Goal: Task Accomplishment & Management: Manage account settings

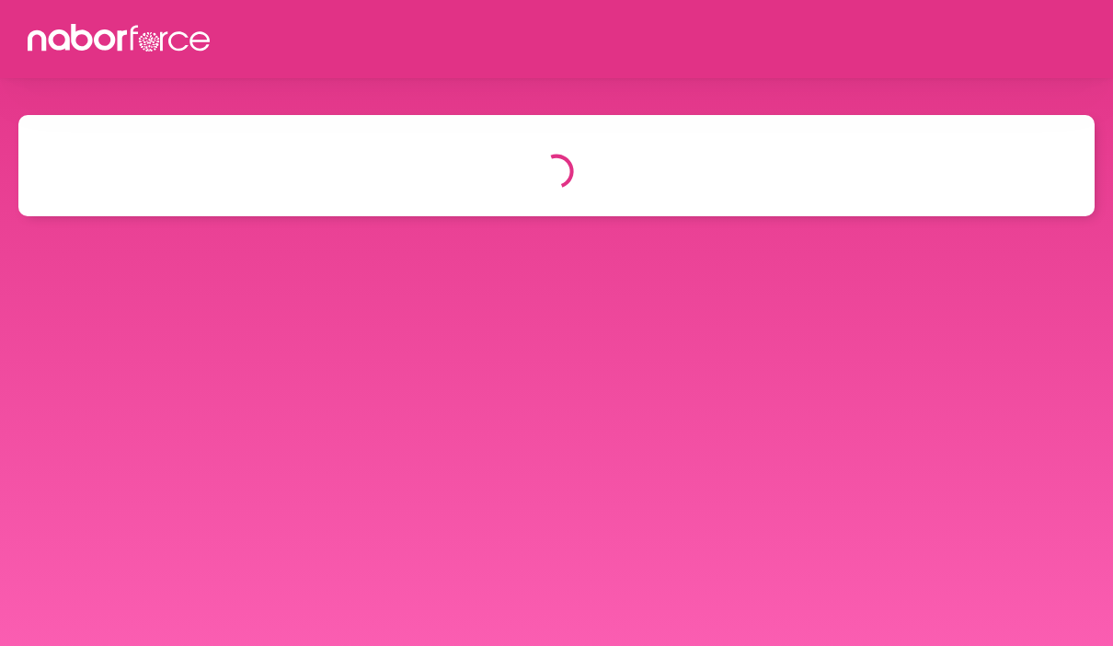
select select "*"
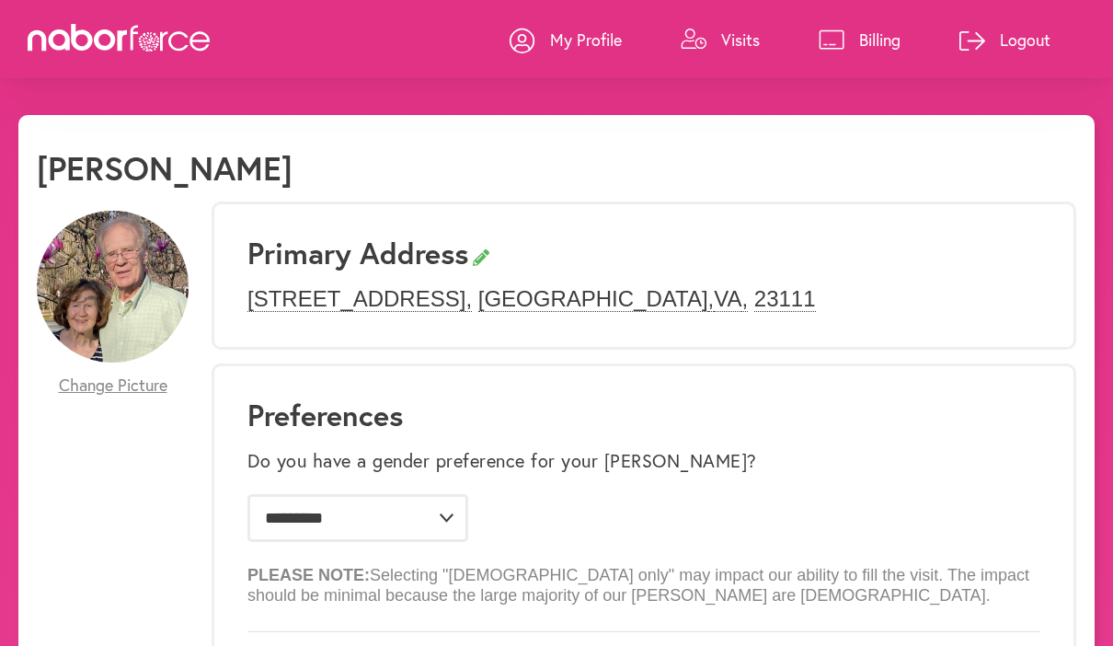
click at [715, 31] on link "Visits" at bounding box center [719, 39] width 79 height 55
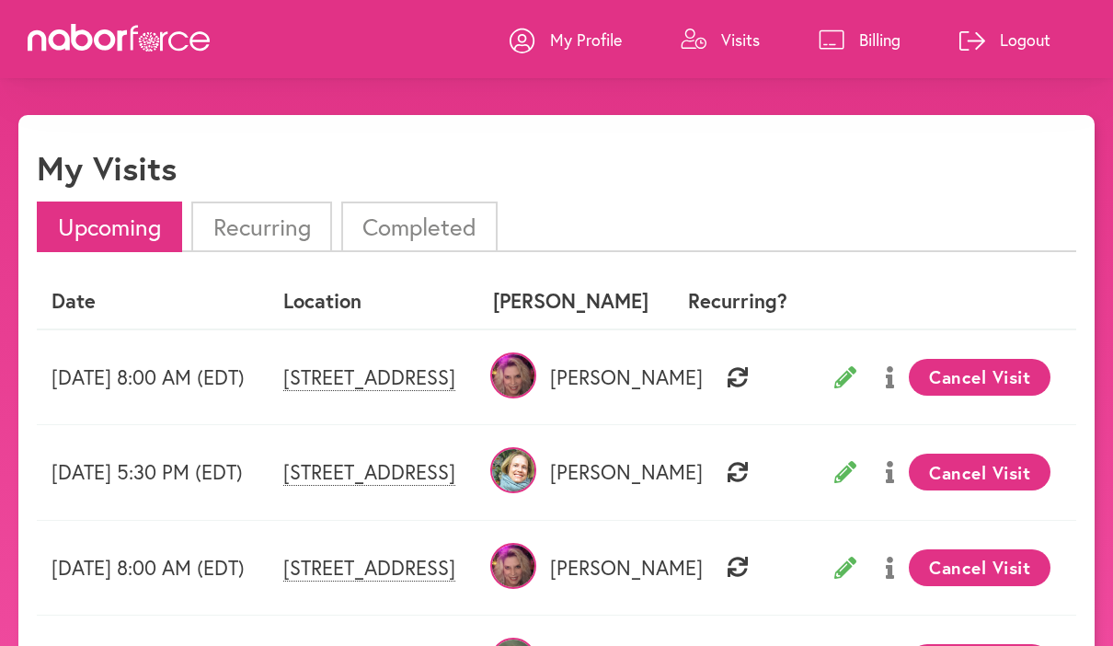
click at [570, 48] on p "My Profile" at bounding box center [586, 40] width 72 height 22
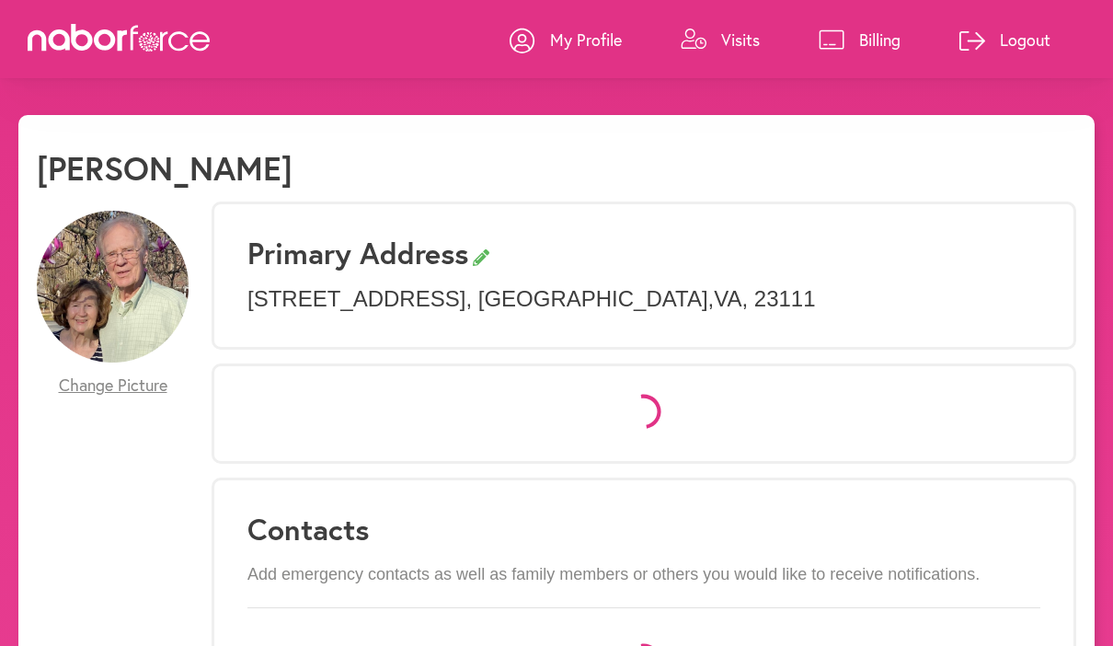
select select "*"
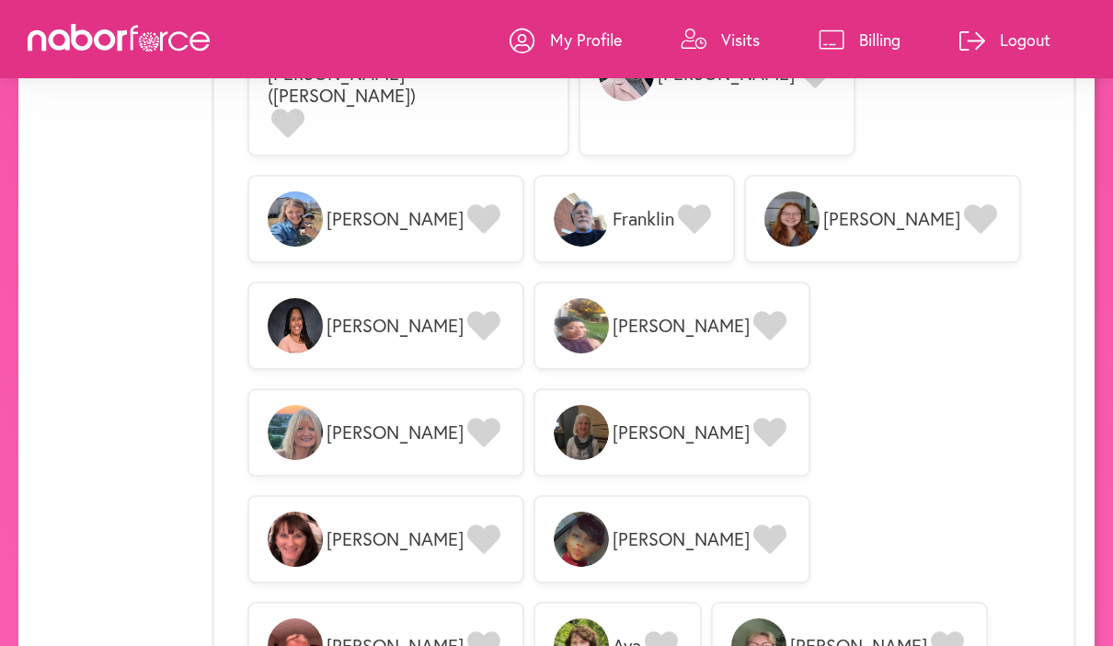
scroll to position [3074, 0]
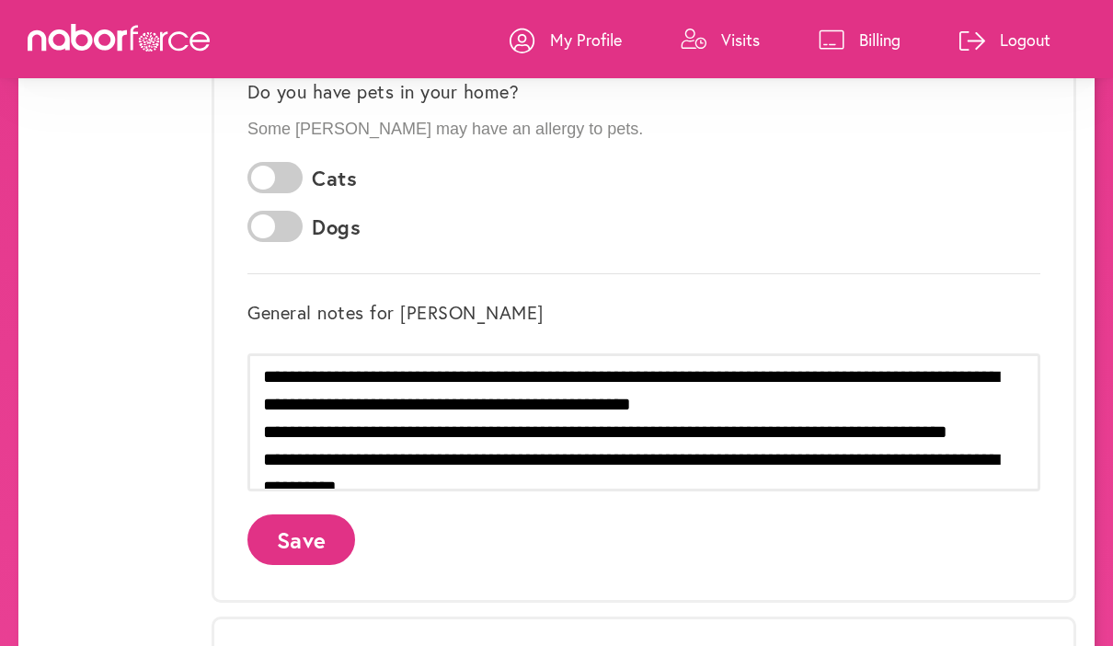
scroll to position [589, 0]
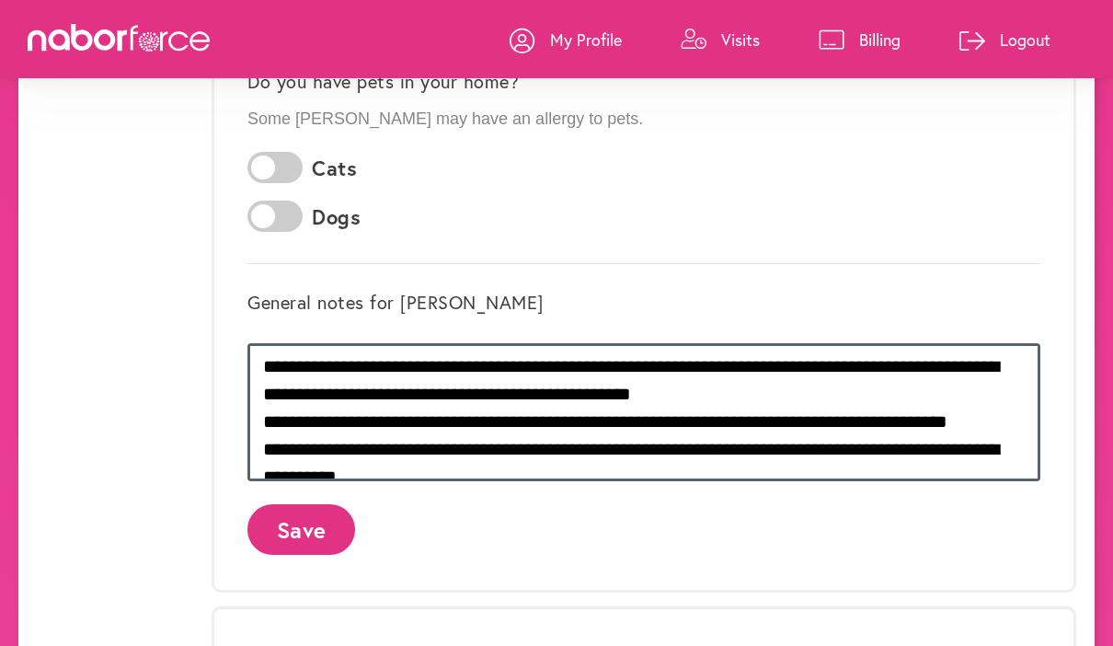
click at [503, 371] on textarea at bounding box center [643, 412] width 793 height 138
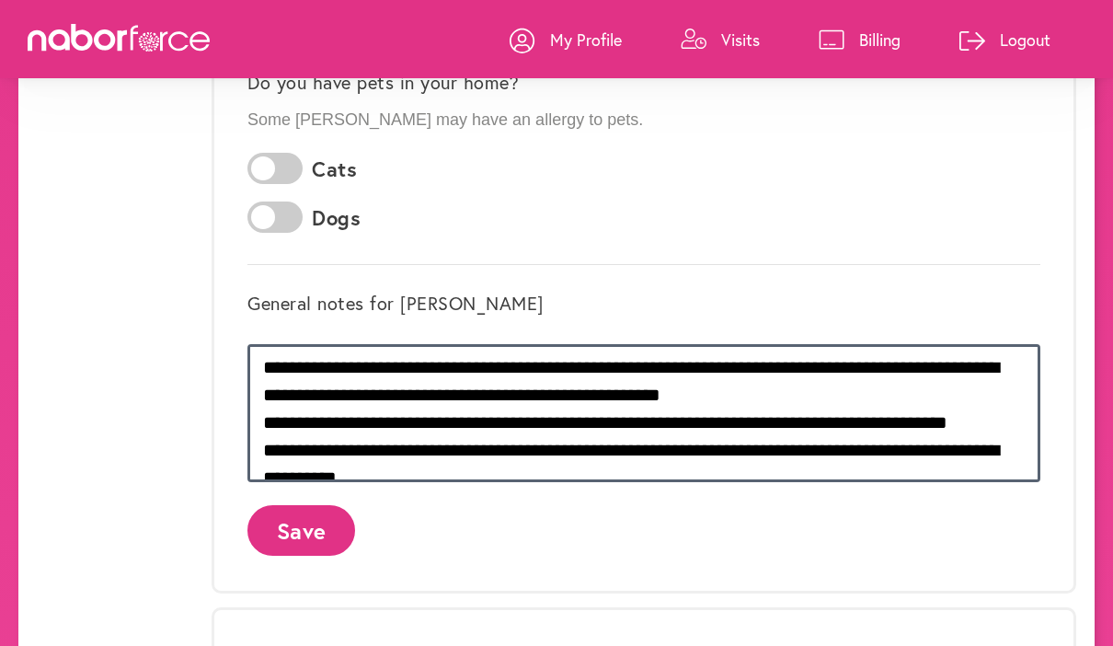
click at [769, 398] on textarea at bounding box center [643, 413] width 793 height 138
click at [268, 424] on textarea at bounding box center [643, 413] width 793 height 138
click at [1010, 416] on textarea at bounding box center [643, 413] width 793 height 138
click at [301, 448] on textarea at bounding box center [643, 413] width 793 height 138
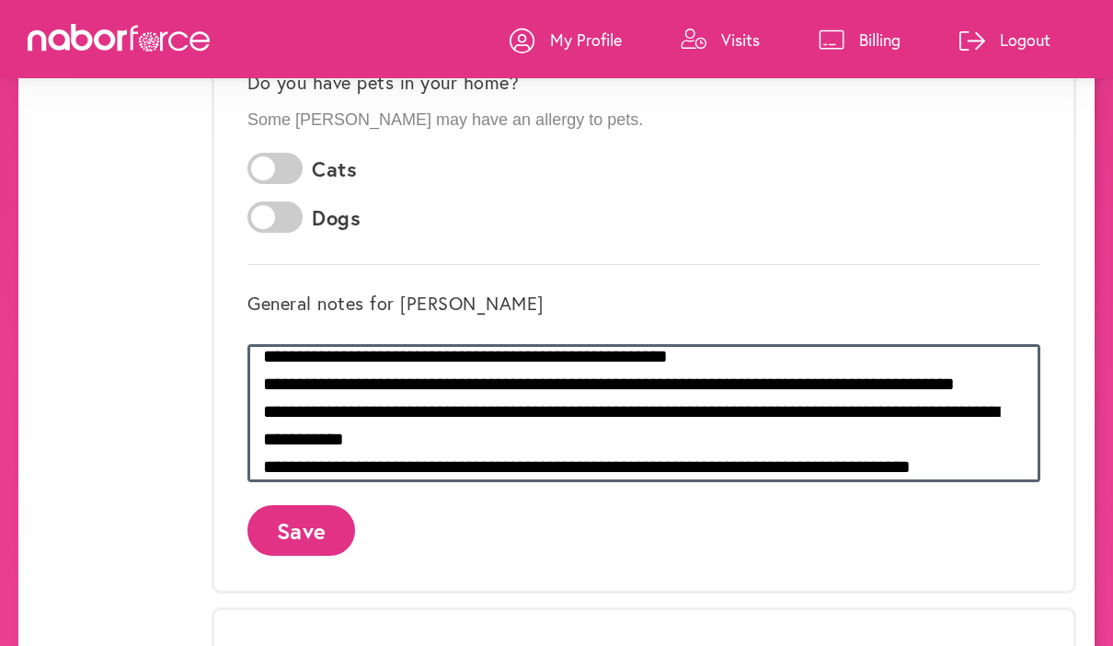
scroll to position [66, 0]
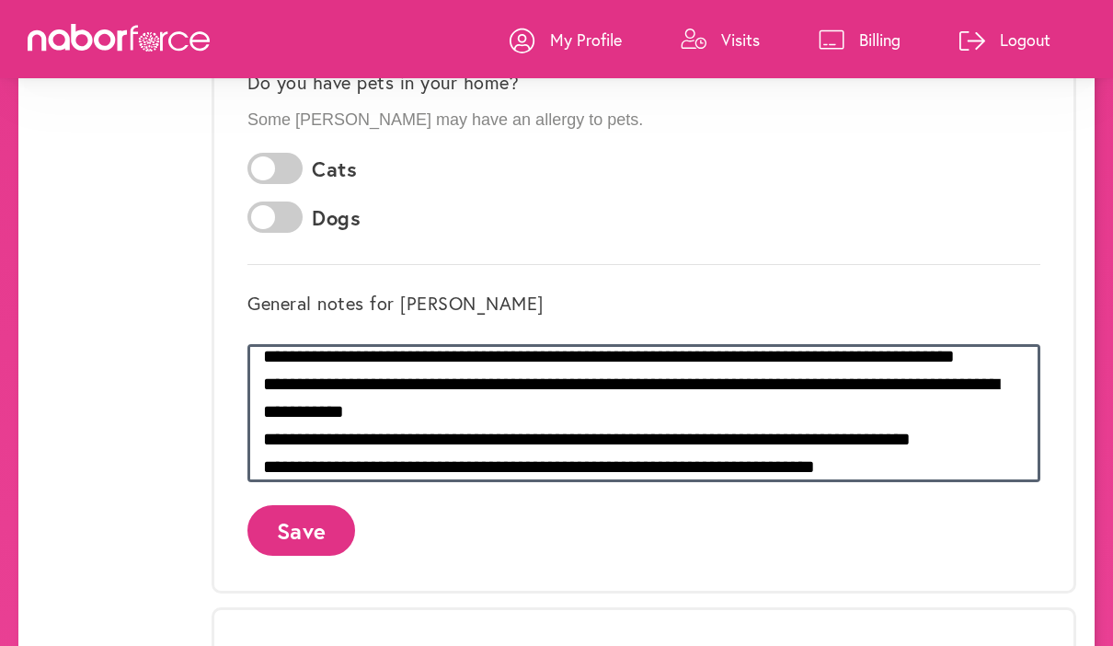
click at [361, 461] on textarea at bounding box center [643, 413] width 793 height 138
click at [688, 469] on textarea at bounding box center [643, 413] width 793 height 138
click at [934, 470] on textarea at bounding box center [643, 413] width 793 height 138
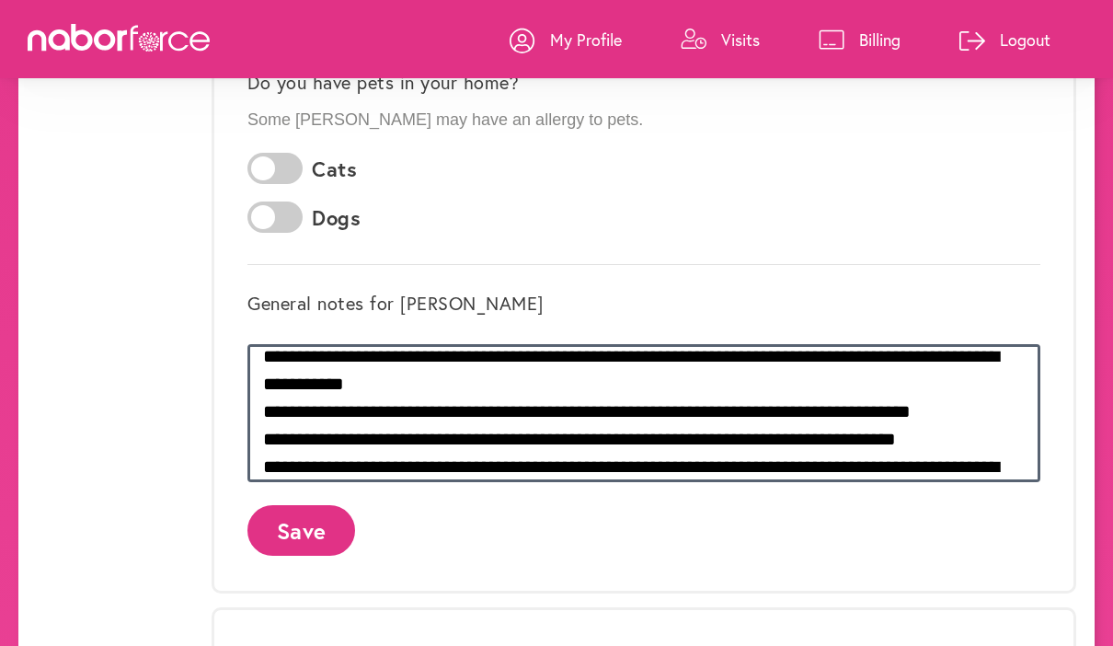
click at [264, 465] on textarea at bounding box center [643, 413] width 793 height 138
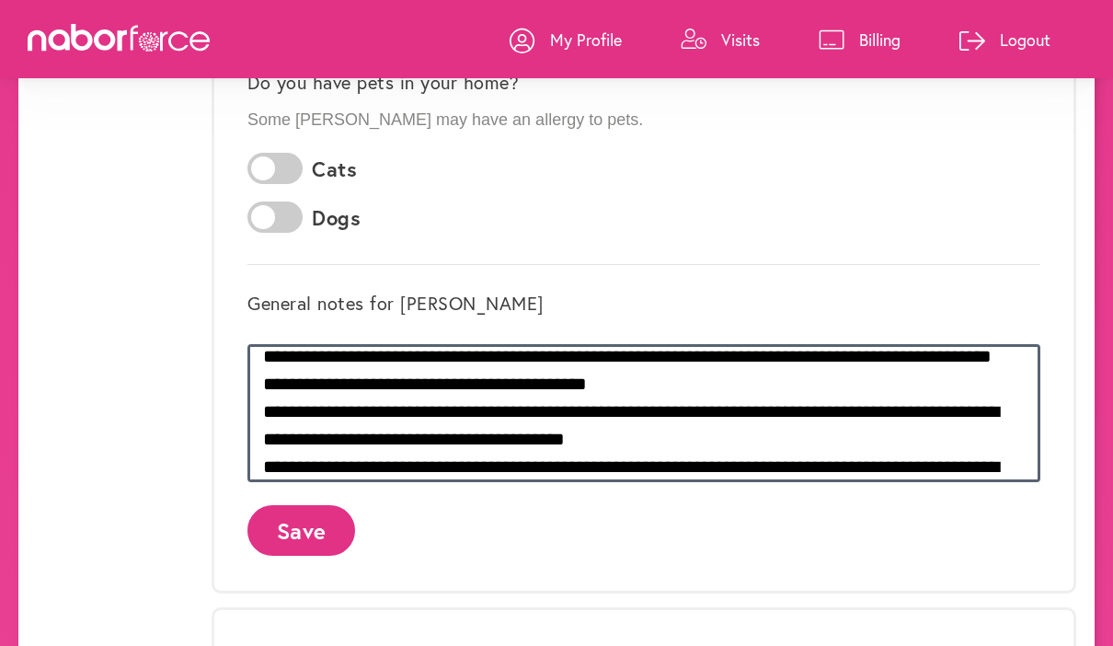
scroll to position [259, 0]
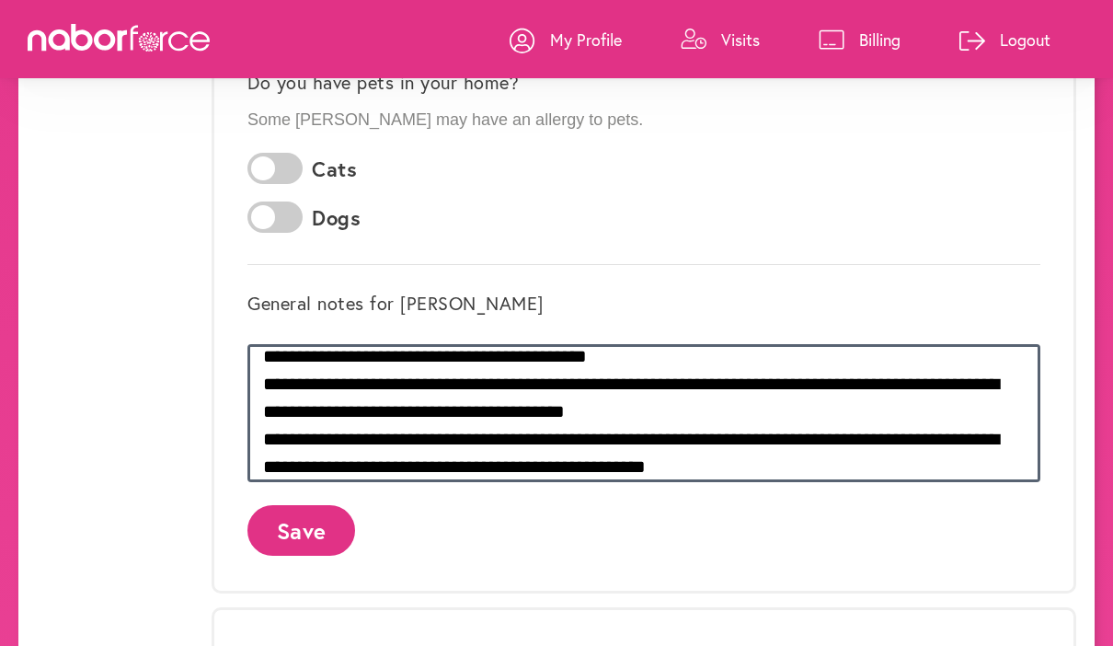
click at [455, 447] on textarea at bounding box center [643, 413] width 793 height 138
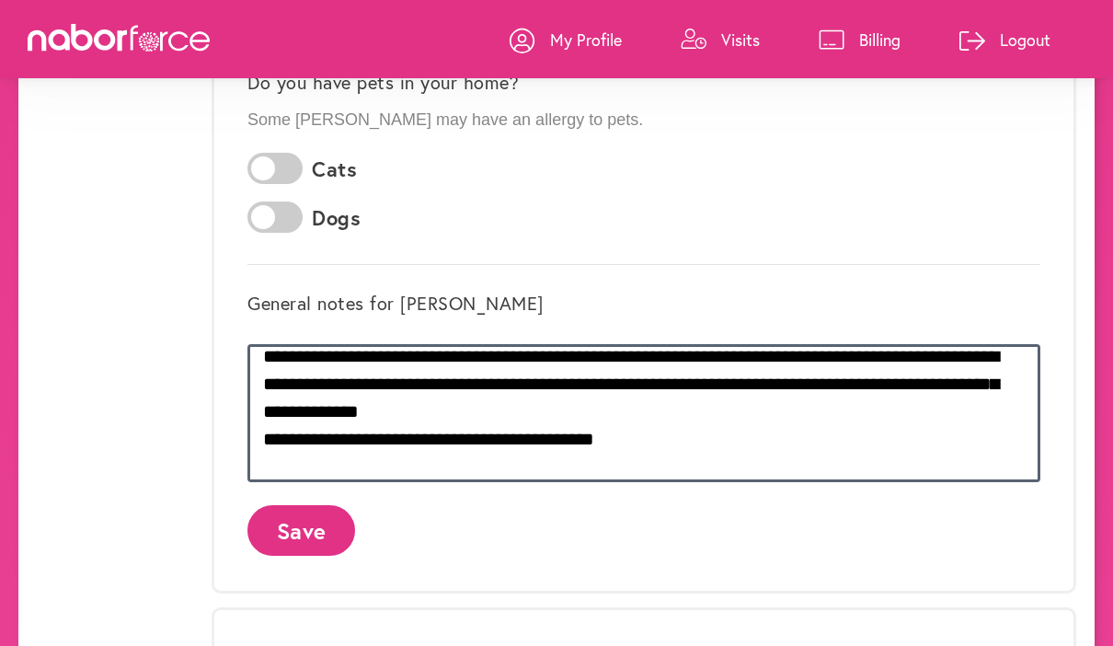
scroll to position [921, 0]
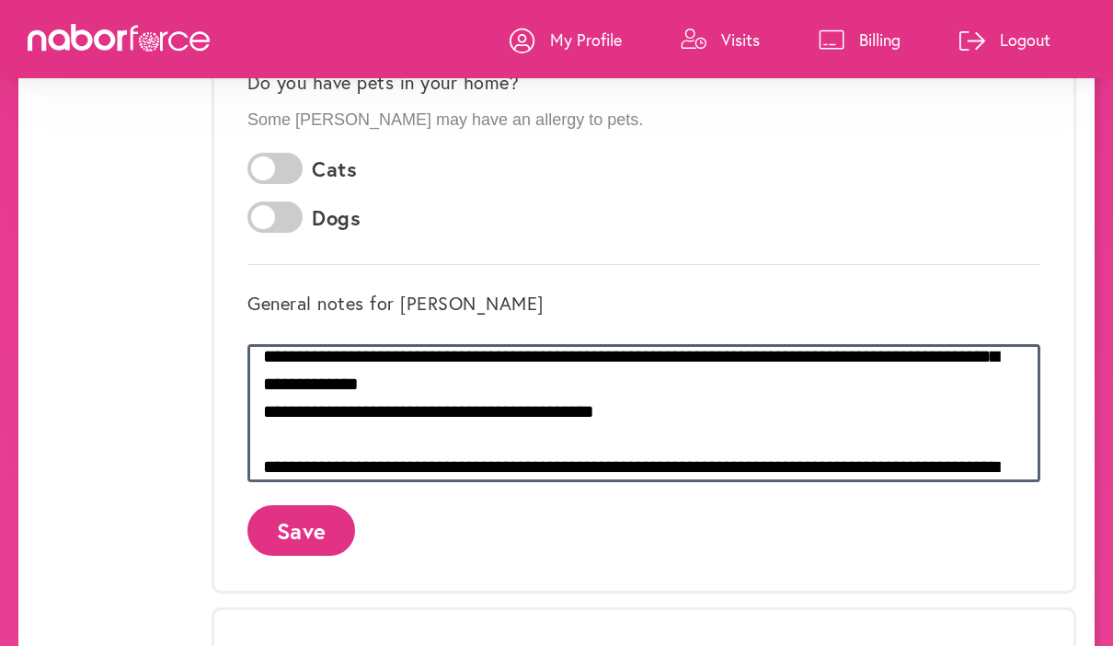
type textarea "**********"
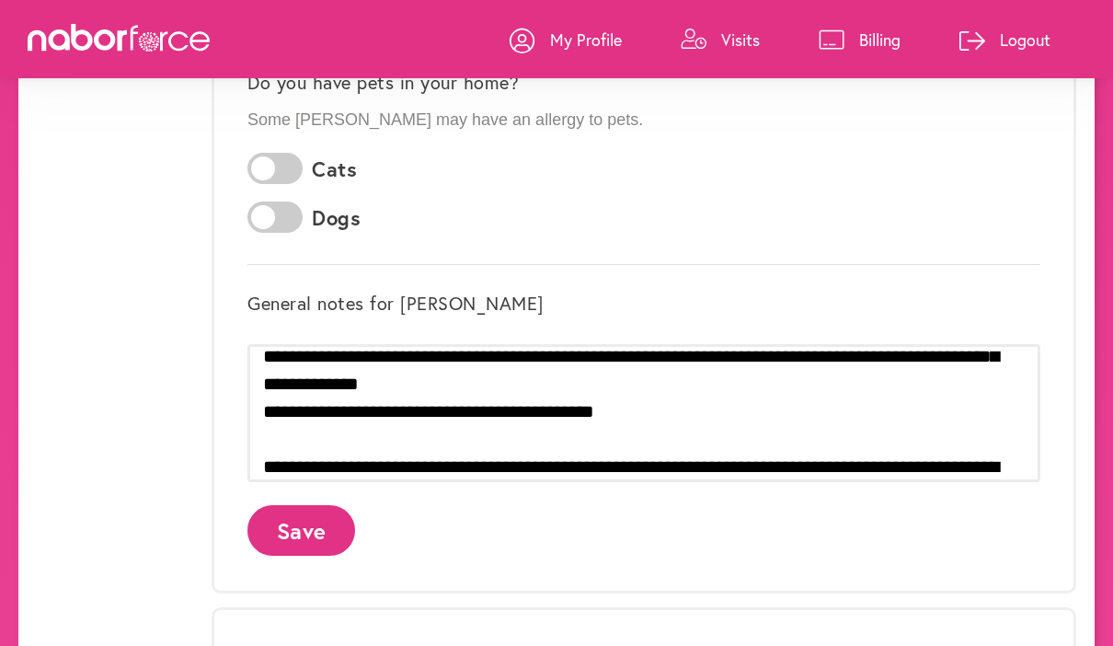
click at [306, 533] on button "Save" at bounding box center [301, 530] width 108 height 51
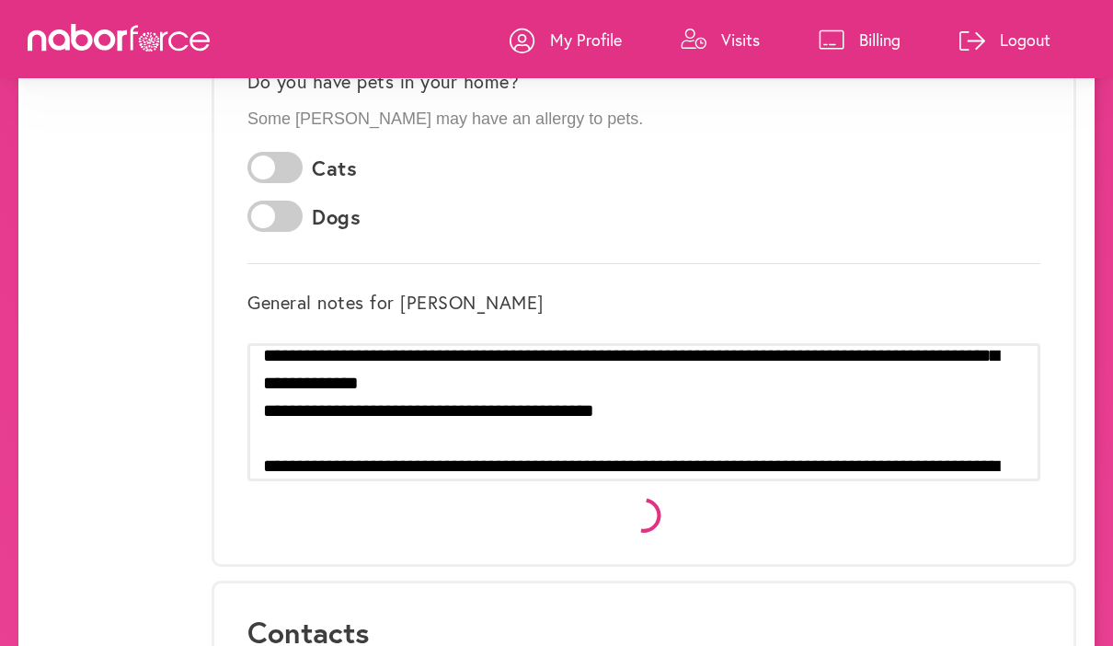
scroll to position [0, 0]
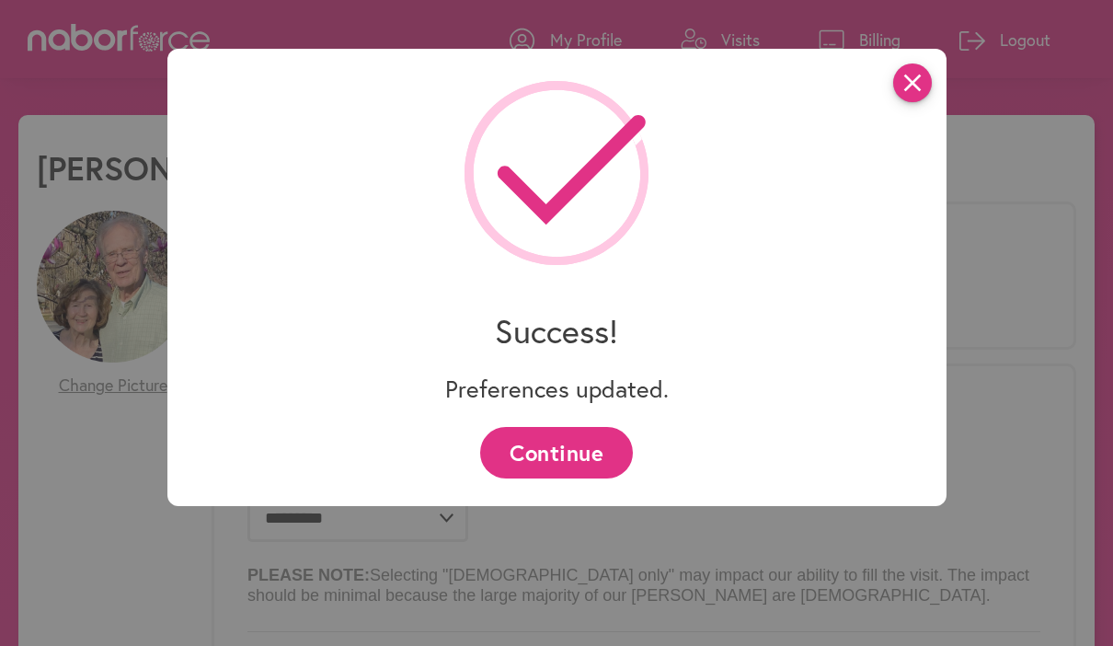
click at [917, 102] on icon "close" at bounding box center [912, 82] width 39 height 39
